Goal: Task Accomplishment & Management: Use online tool/utility

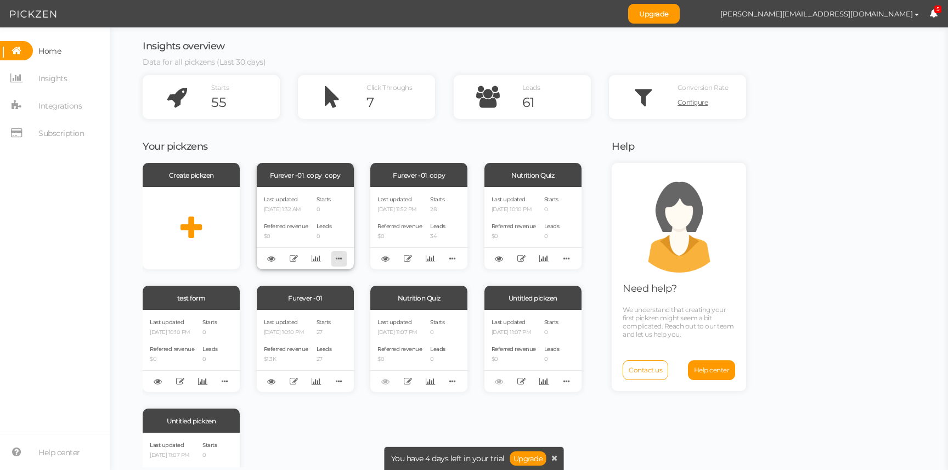
click at [342, 258] on icon at bounding box center [338, 258] width 15 height 17
click at [452, 259] on icon at bounding box center [452, 258] width 15 height 17
click at [53, 105] on span "Integrations" at bounding box center [59, 106] width 43 height 18
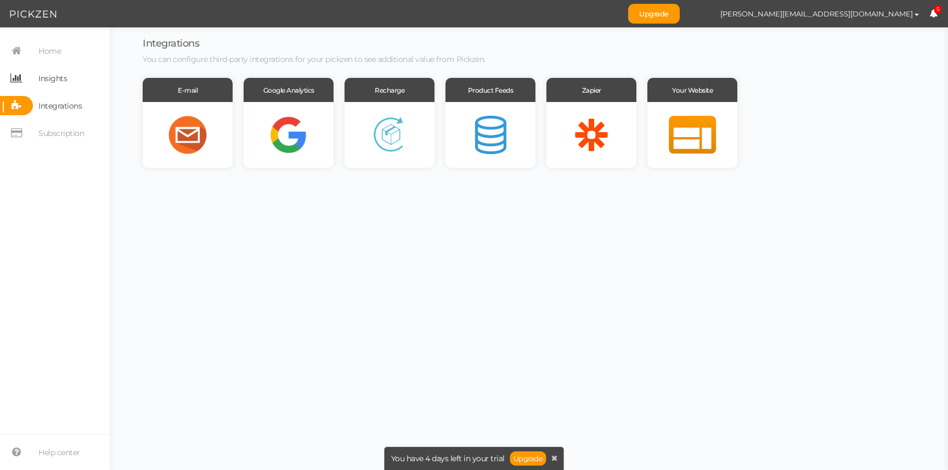
click at [40, 78] on span "Insights" at bounding box center [52, 79] width 29 height 18
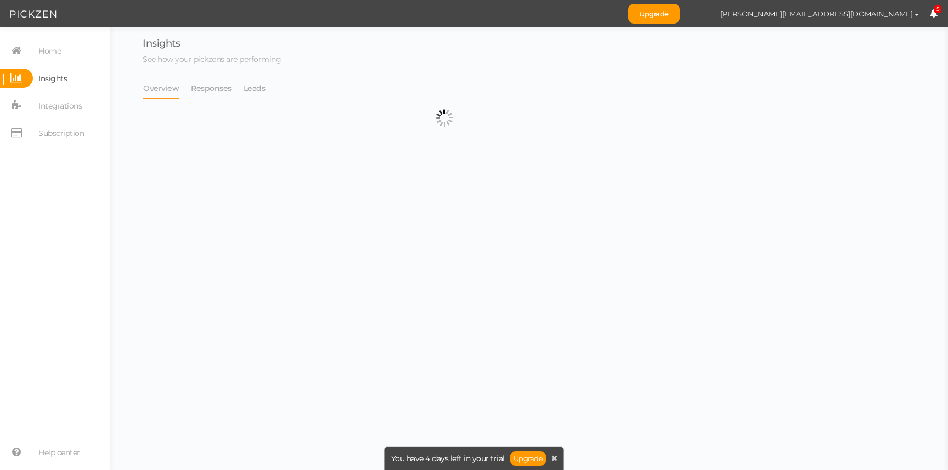
select select "14068"
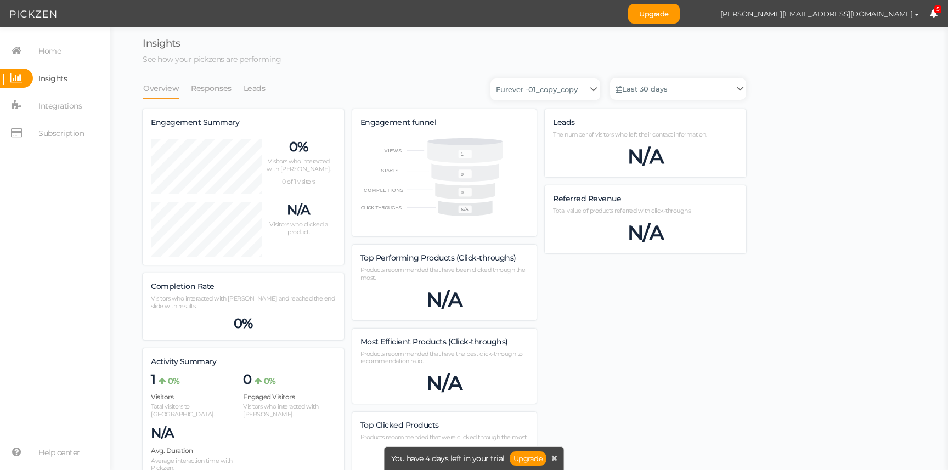
scroll to position [541, 603]
click at [12, 48] on icon at bounding box center [16, 50] width 33 height 19
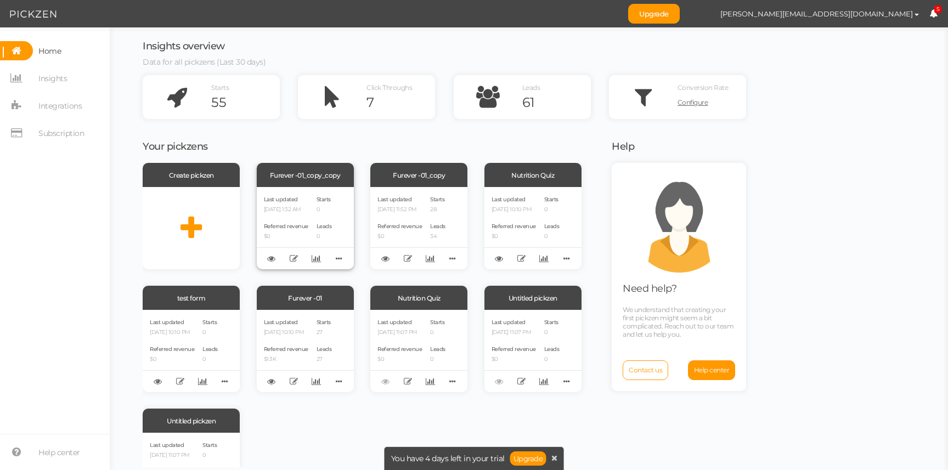
click at [328, 254] on div "Delete Clone Recover version" at bounding box center [305, 258] width 97 height 22
click at [335, 257] on icon at bounding box center [338, 258] width 15 height 17
click at [275, 227] on span "Referred revenue" at bounding box center [286, 226] width 44 height 7
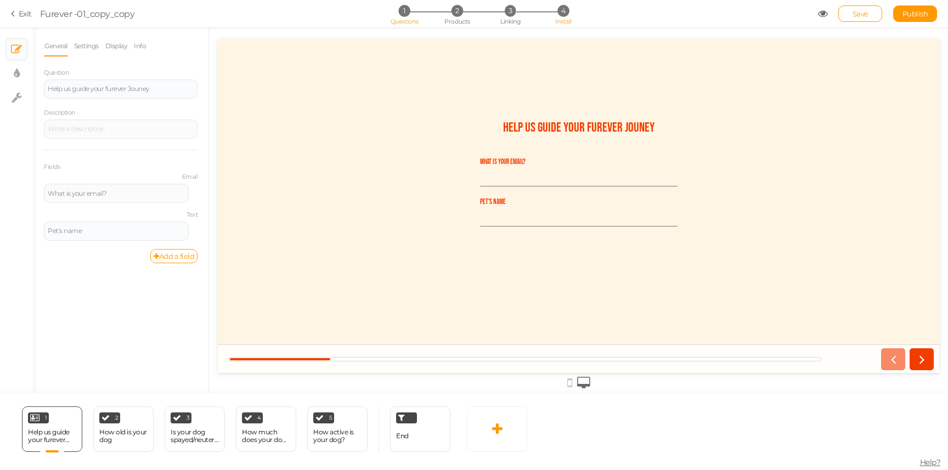
click at [563, 10] on span "4" at bounding box center [563, 11] width 12 height 12
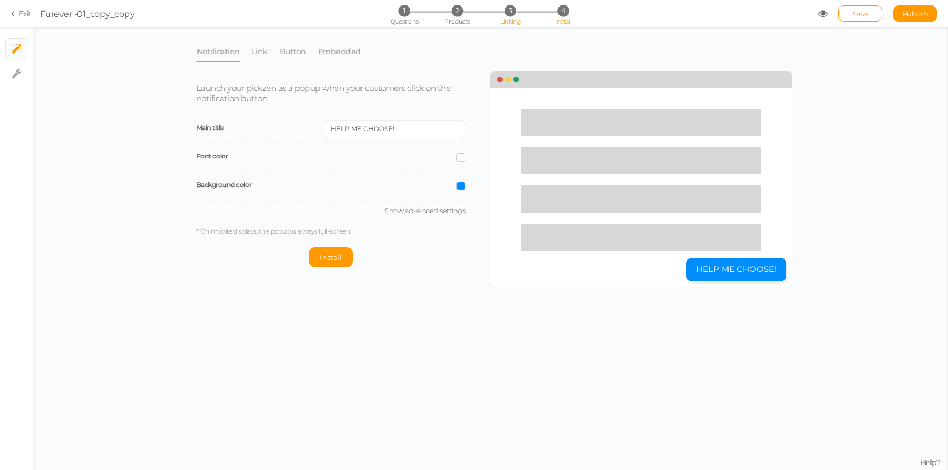
click at [511, 14] on span "3" at bounding box center [511, 11] width 12 height 12
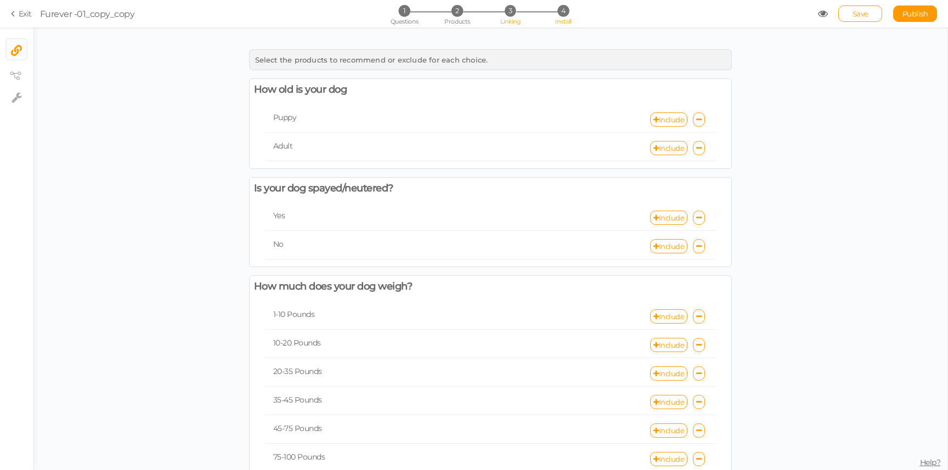
click at [576, 12] on li "4 Install" at bounding box center [563, 11] width 51 height 12
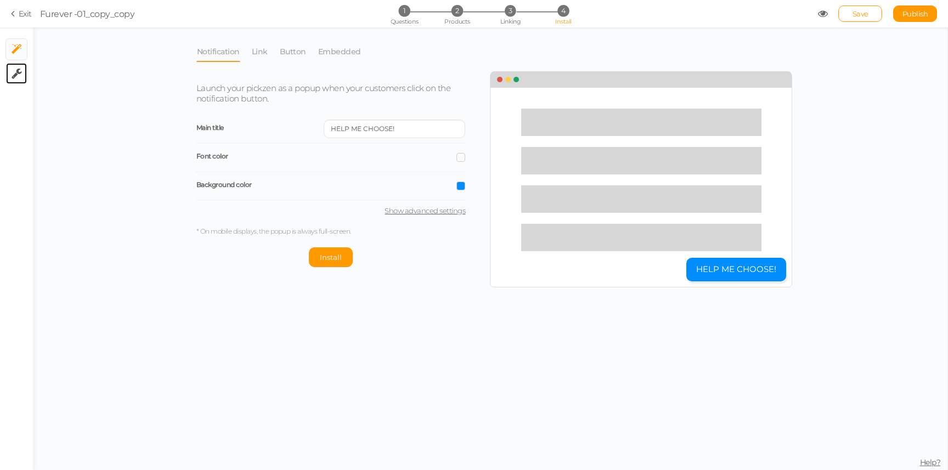
click at [18, 79] on tip-cont at bounding box center [17, 73] width 10 height 13
select select "en"
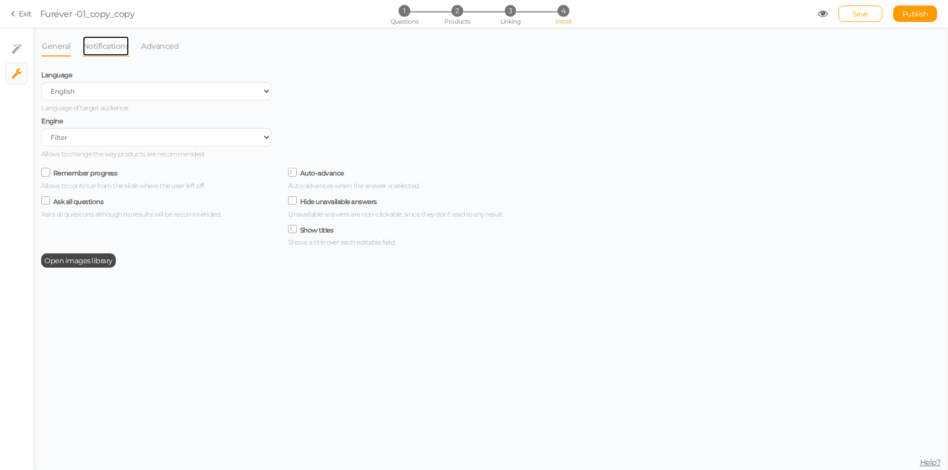
click at [110, 39] on link "Notifications" at bounding box center [106, 46] width 48 height 21
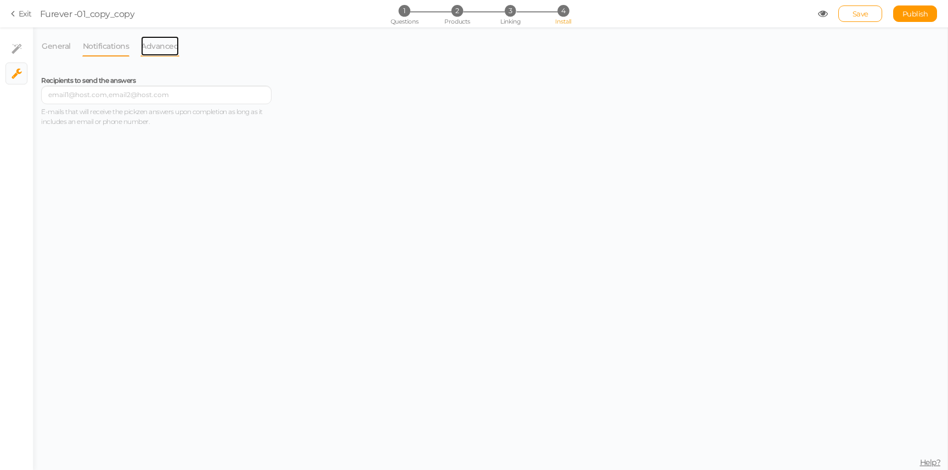
click at [166, 48] on link "Advanced" at bounding box center [159, 46] width 39 height 21
click at [19, 15] on link "Exit" at bounding box center [21, 13] width 21 height 11
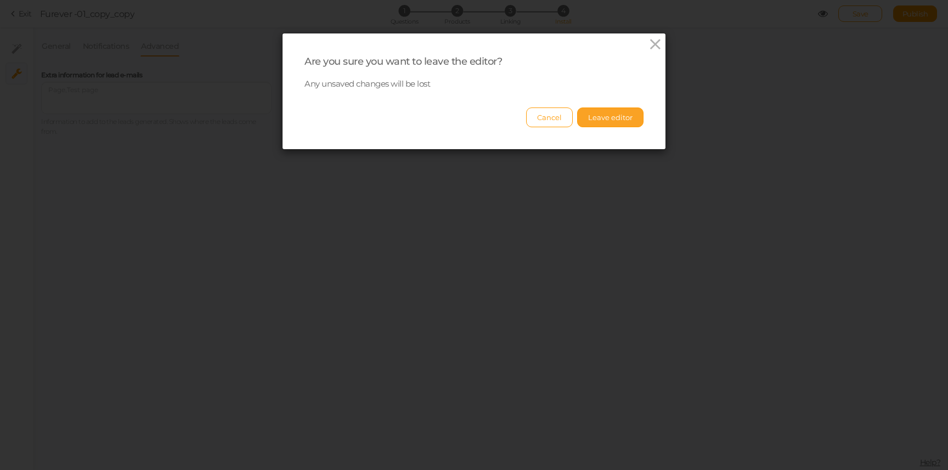
click at [604, 117] on button "Leave editor" at bounding box center [610, 118] width 66 height 20
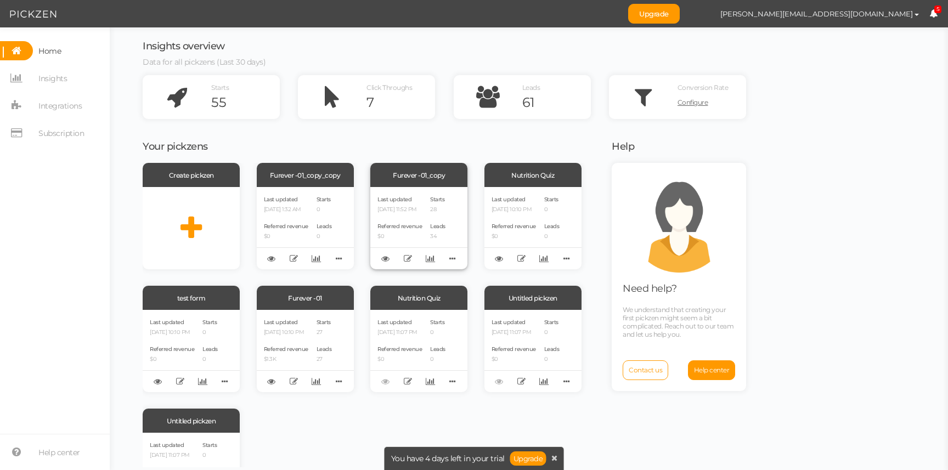
click at [439, 200] on span "Starts" at bounding box center [437, 199] width 14 height 7
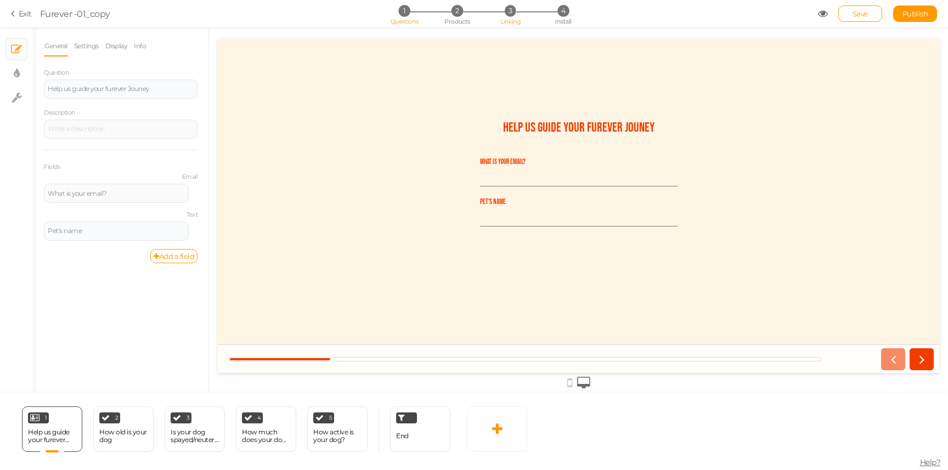
click at [506, 12] on span "3" at bounding box center [511, 11] width 12 height 12
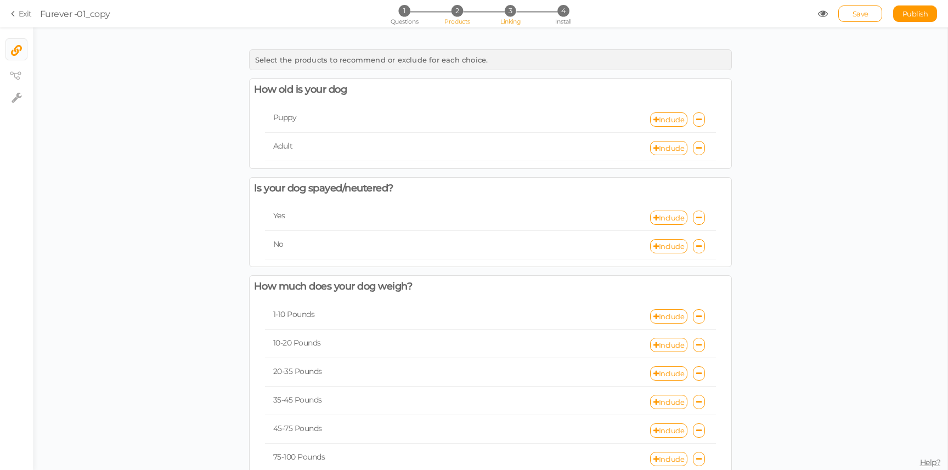
click at [469, 11] on li "2 Products" at bounding box center [457, 11] width 51 height 12
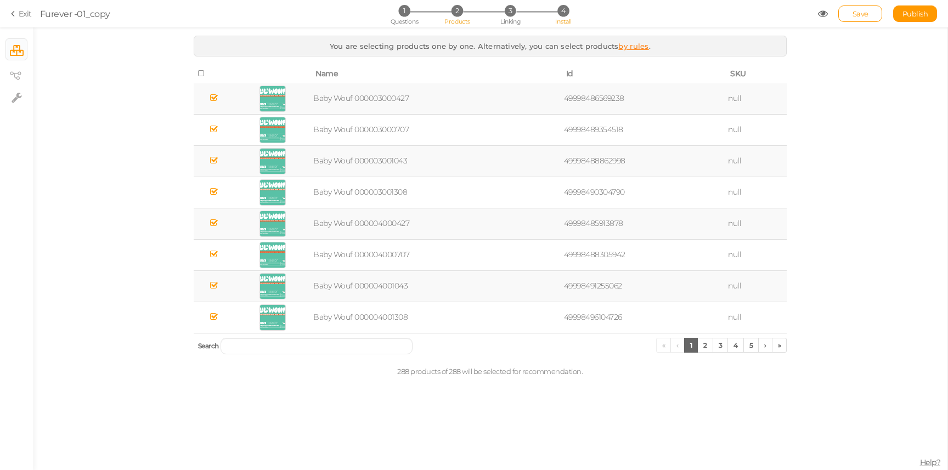
click at [553, 10] on li "4 Install" at bounding box center [563, 11] width 51 height 12
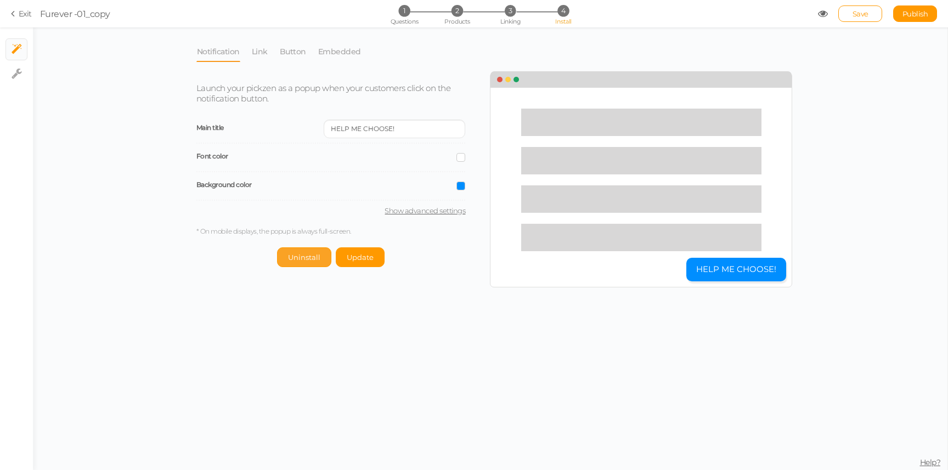
click at [292, 262] on button "Uninstall" at bounding box center [304, 257] width 54 height 20
click at [858, 10] on span "Save" at bounding box center [860, 13] width 16 height 9
click at [19, 12] on link "Exit" at bounding box center [21, 13] width 21 height 11
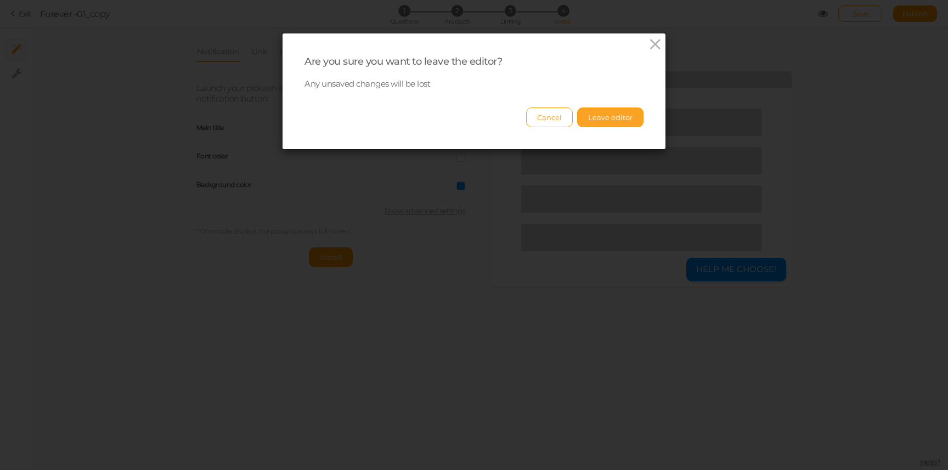
click at [625, 114] on button "Leave editor" at bounding box center [610, 118] width 66 height 20
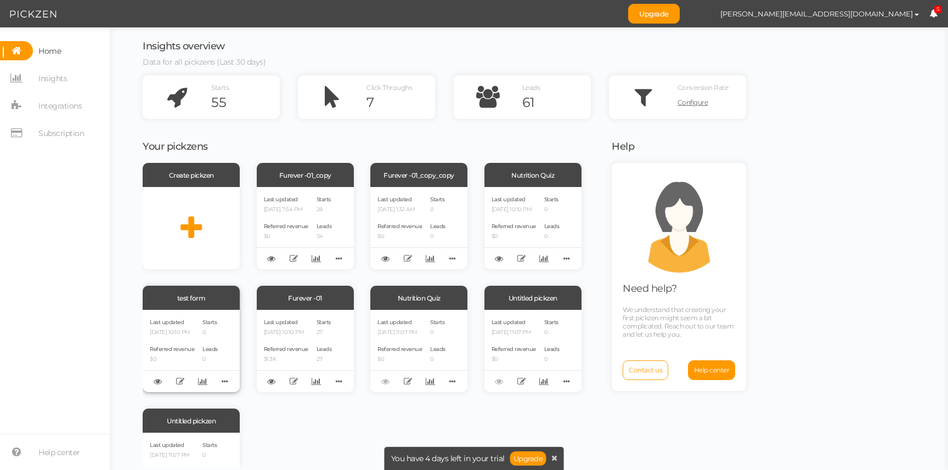
click at [194, 337] on div "Last updated [DATE] 10:10 PM Referred revenue $0" at bounding box center [172, 351] width 44 height 68
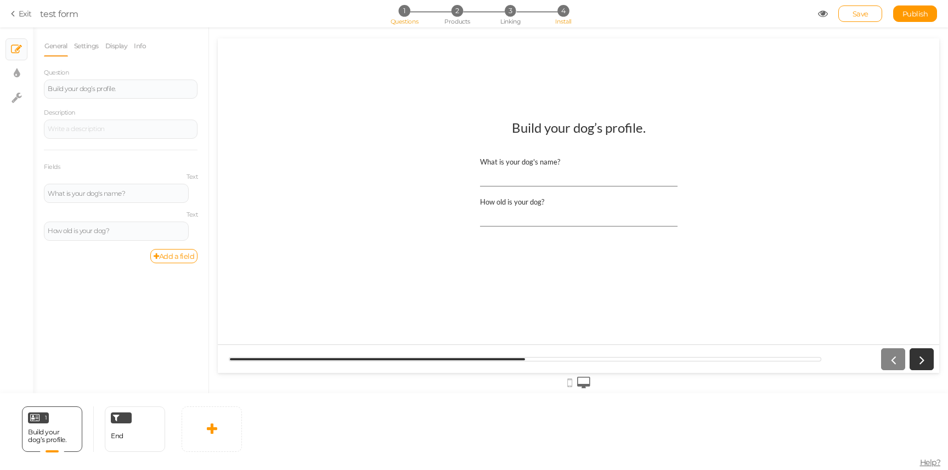
click at [565, 13] on span "4" at bounding box center [563, 11] width 12 height 12
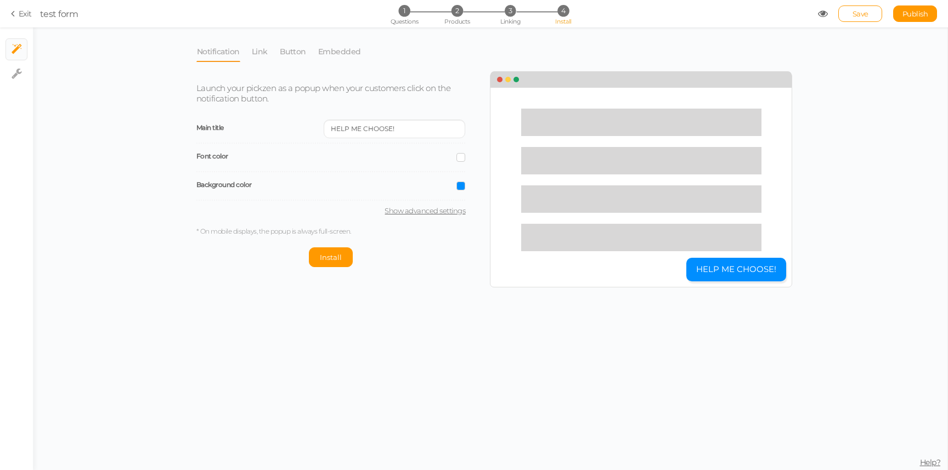
click at [20, 10] on link "Exit" at bounding box center [21, 13] width 21 height 11
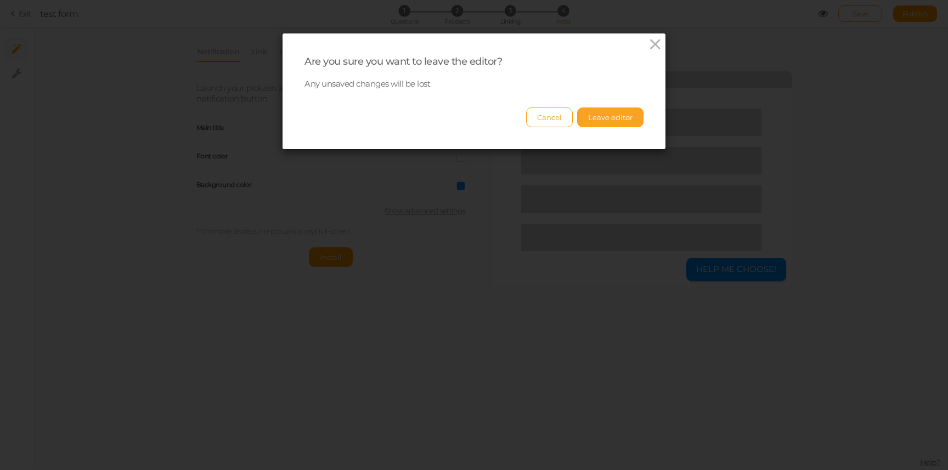
click at [614, 111] on button "Leave editor" at bounding box center [610, 118] width 66 height 20
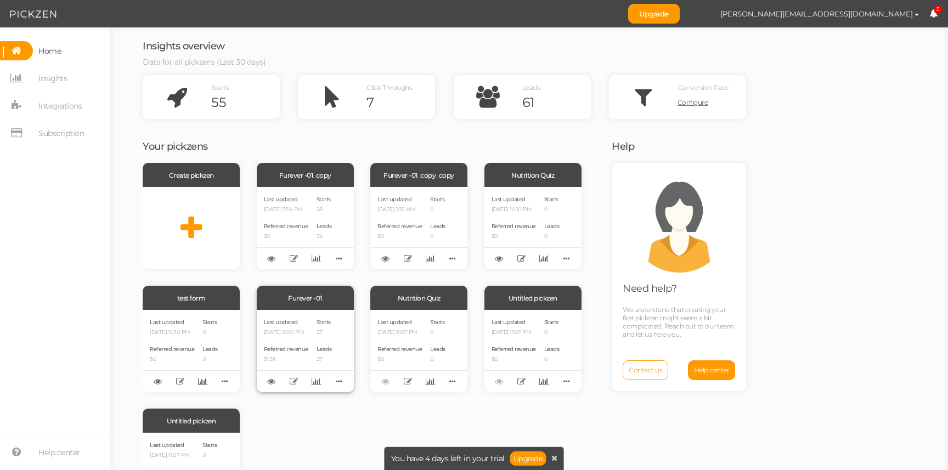
click at [308, 321] on div "Last updated [DATE] 10:10 PM" at bounding box center [286, 326] width 44 height 19
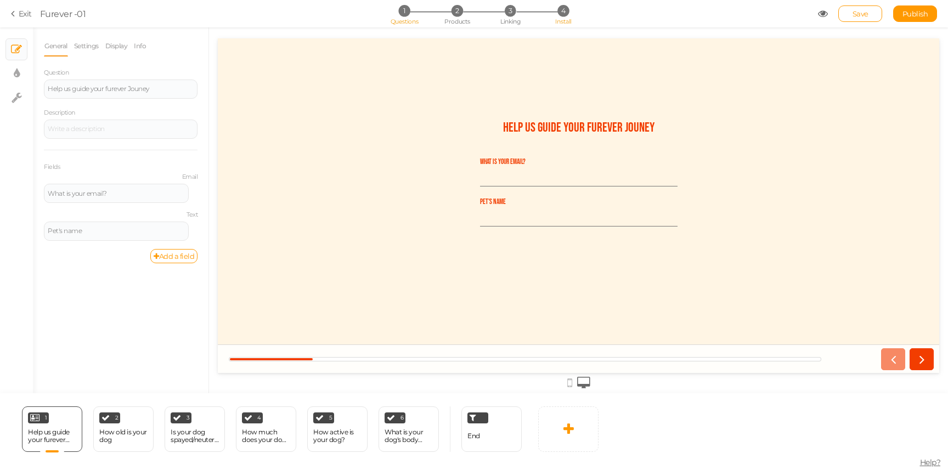
click at [565, 8] on span "4" at bounding box center [563, 11] width 12 height 12
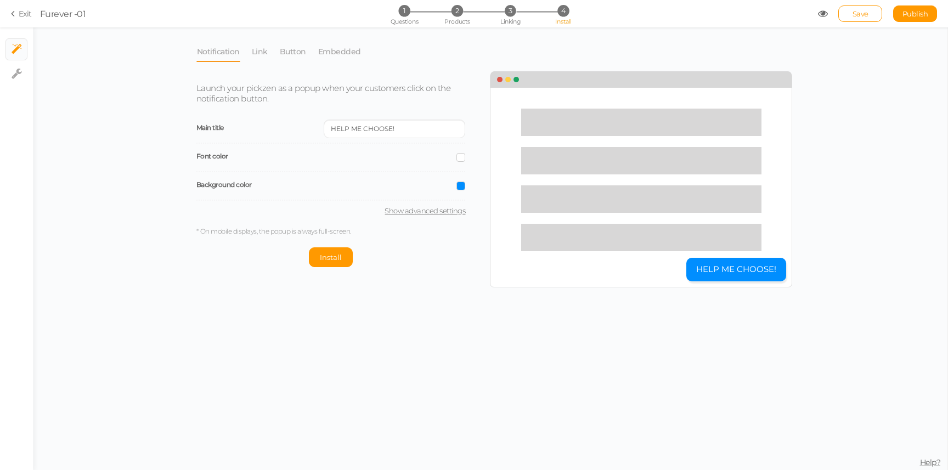
click at [422, 361] on div "Notification Link Button Embedded Launch your pickzen as a popup when your cust…" at bounding box center [490, 248] width 914 height 443
click at [20, 12] on link "Exit" at bounding box center [21, 13] width 21 height 11
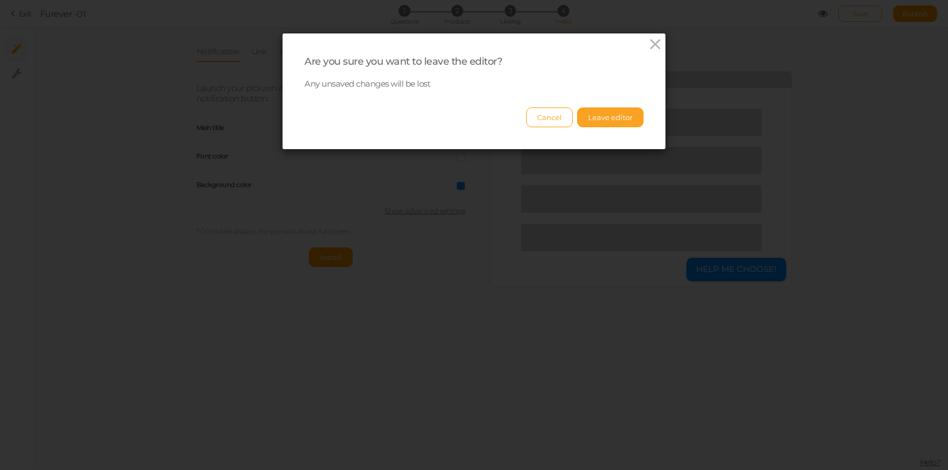
click at [627, 109] on button "Leave editor" at bounding box center [610, 118] width 66 height 20
